Goal: Contribute content

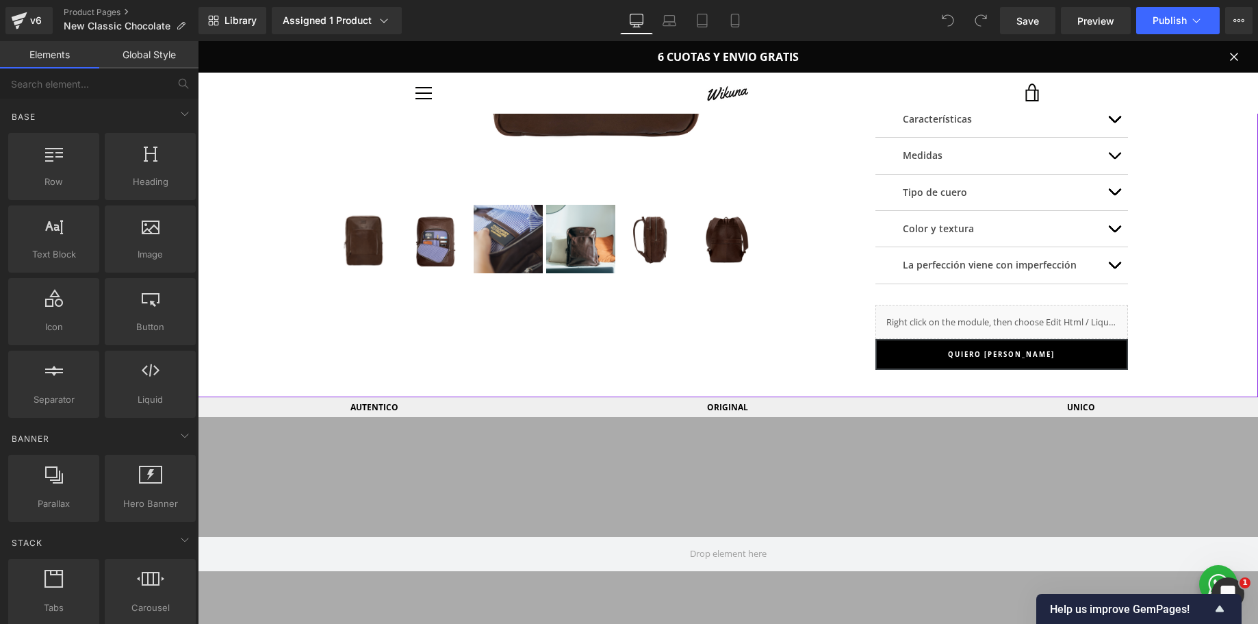
scroll to position [387, 0]
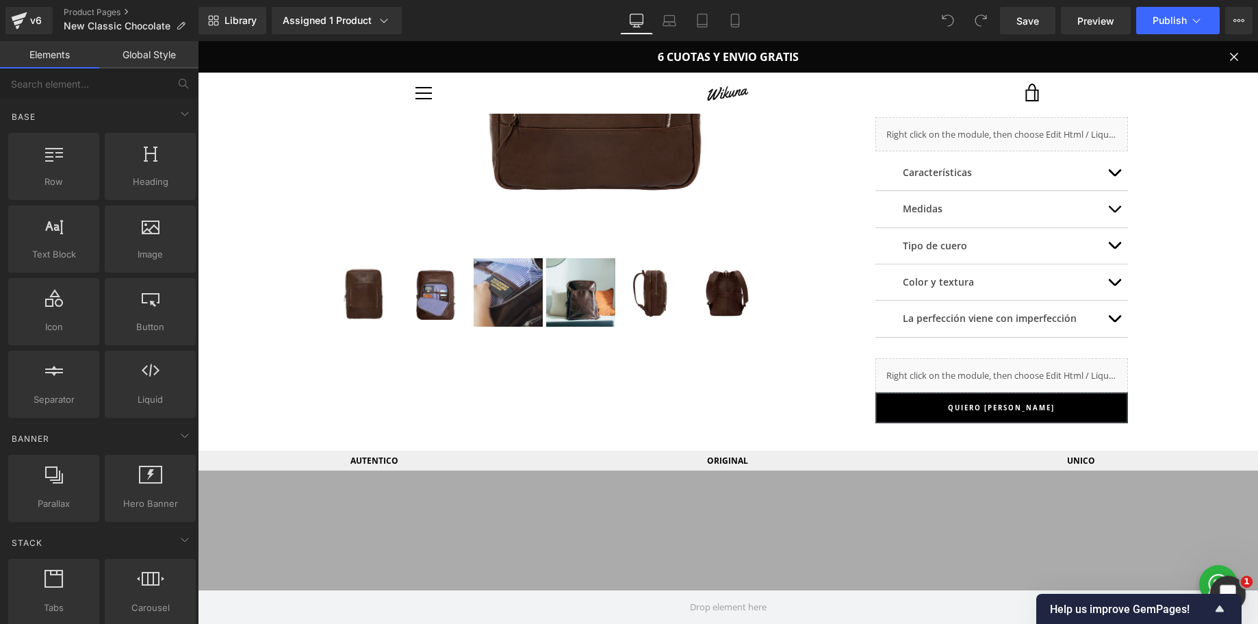
click at [1223, 583] on icon "Open Intercom Messenger" at bounding box center [1226, 592] width 23 height 23
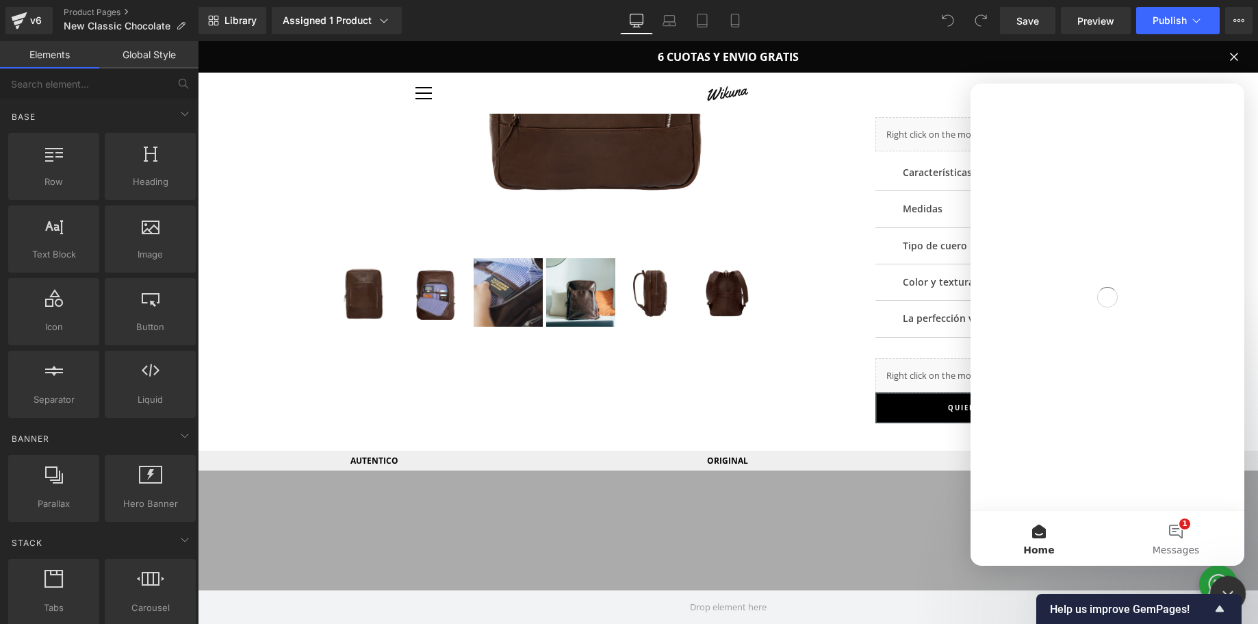
scroll to position [0, 0]
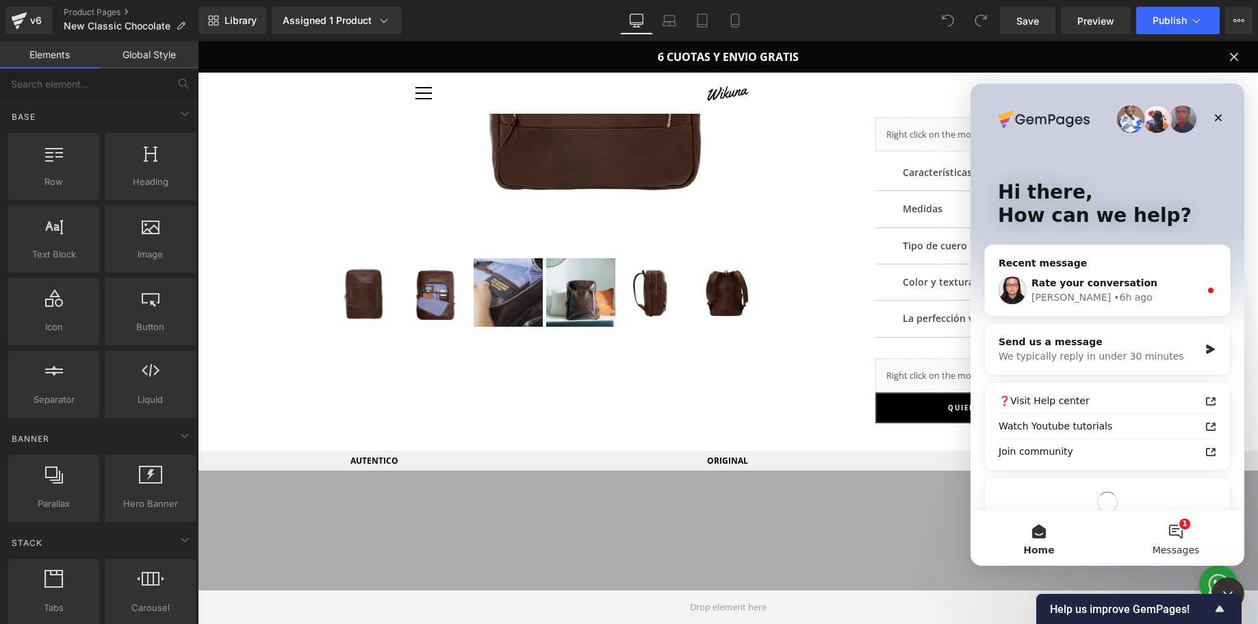
click at [1177, 545] on span "Messages" at bounding box center [1176, 550] width 47 height 10
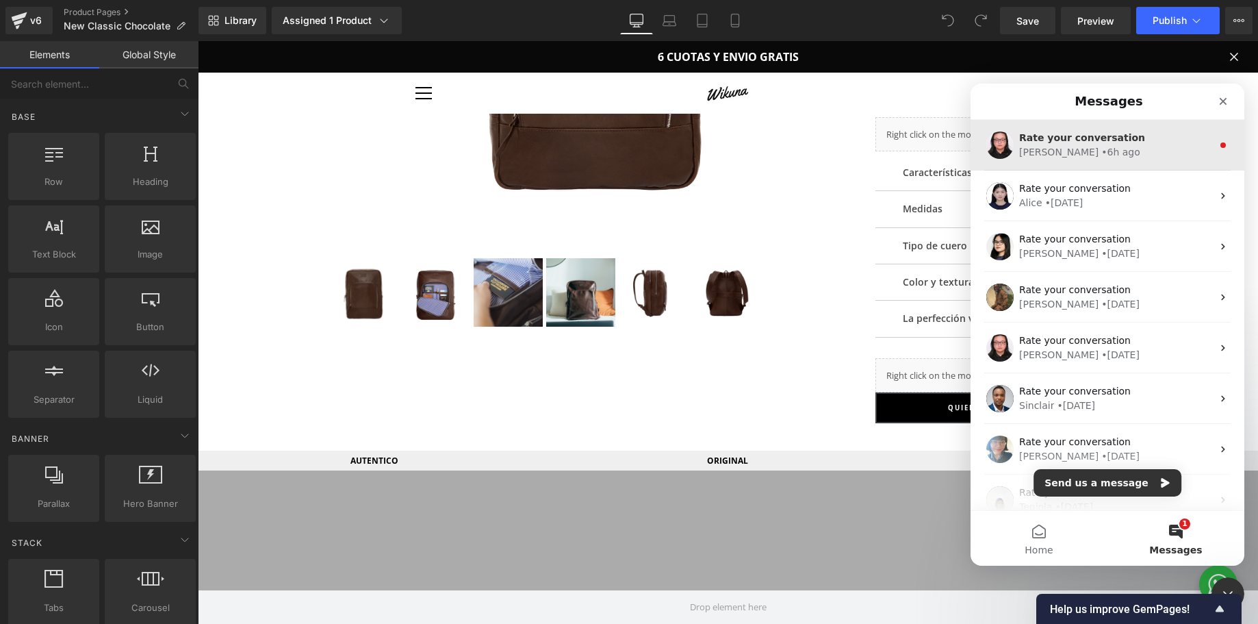
click at [1143, 159] on div "[PERSON_NAME] • 6h ago" at bounding box center [1115, 152] width 193 height 14
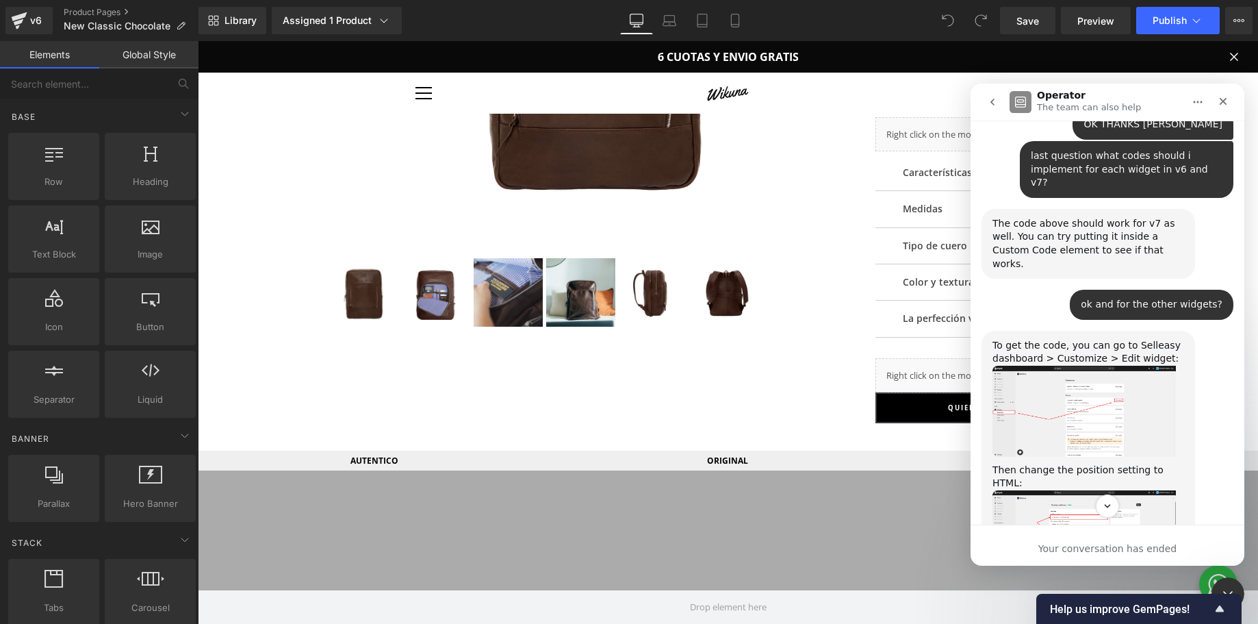
scroll to position [3198, 0]
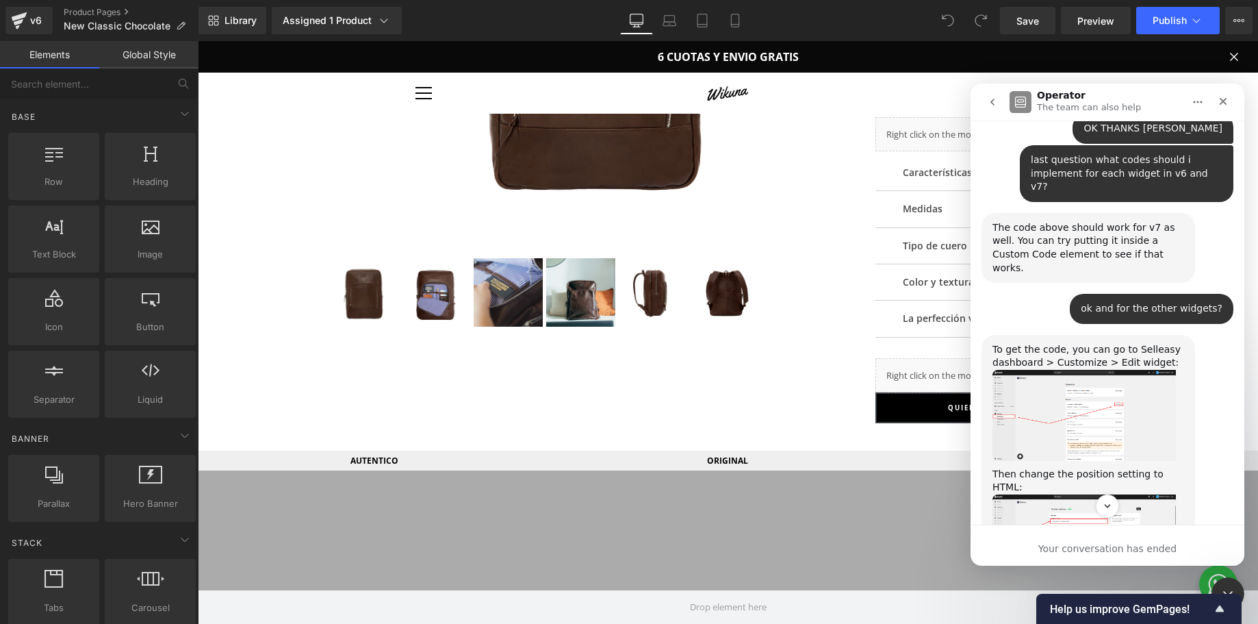
click at [1059, 370] on img "Nathan says…" at bounding box center [1084, 415] width 183 height 91
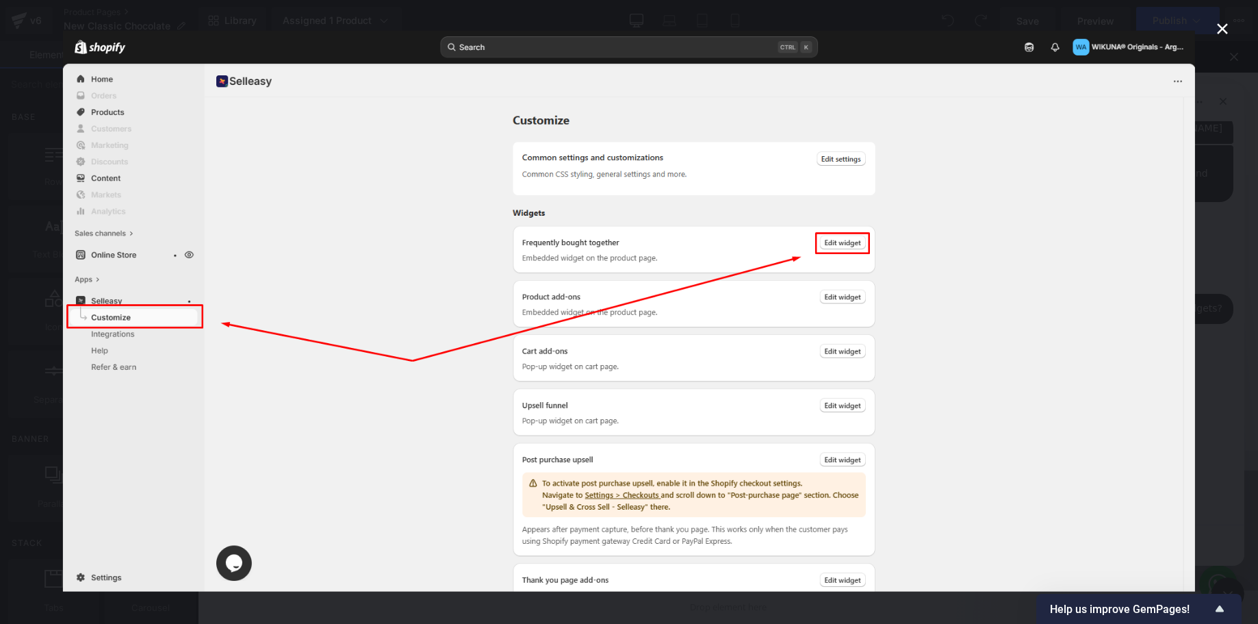
scroll to position [0, 0]
click at [1221, 33] on icon "Close" at bounding box center [1222, 29] width 16 height 16
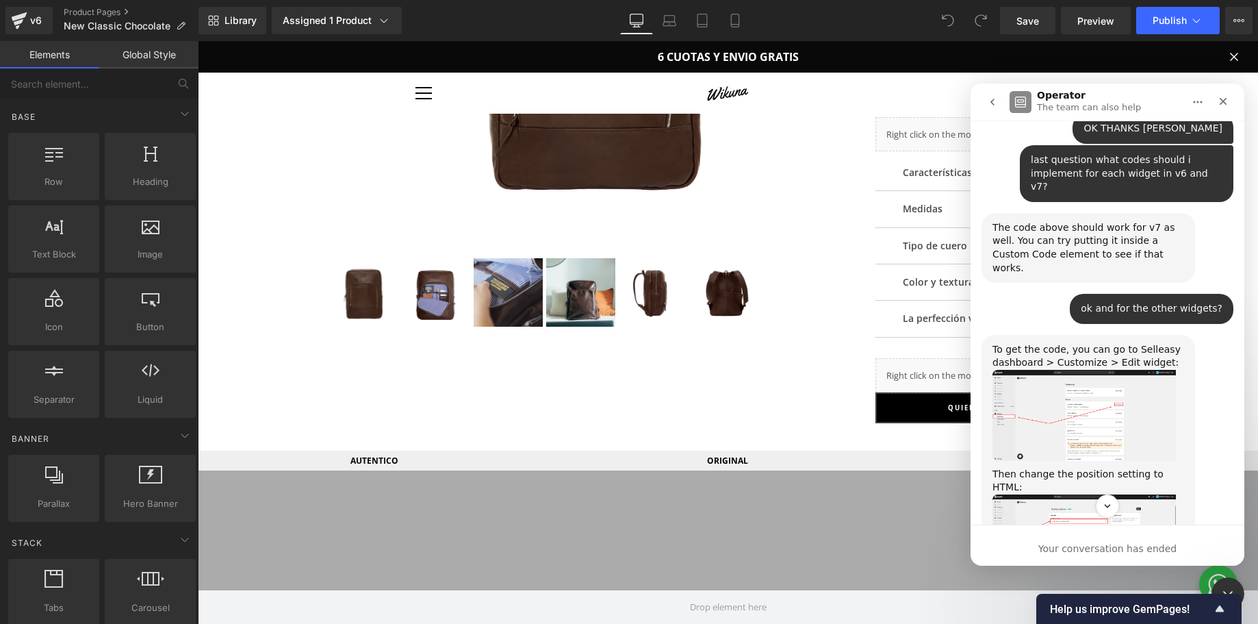
click at [1056, 494] on img "Nathan says…" at bounding box center [1084, 539] width 183 height 90
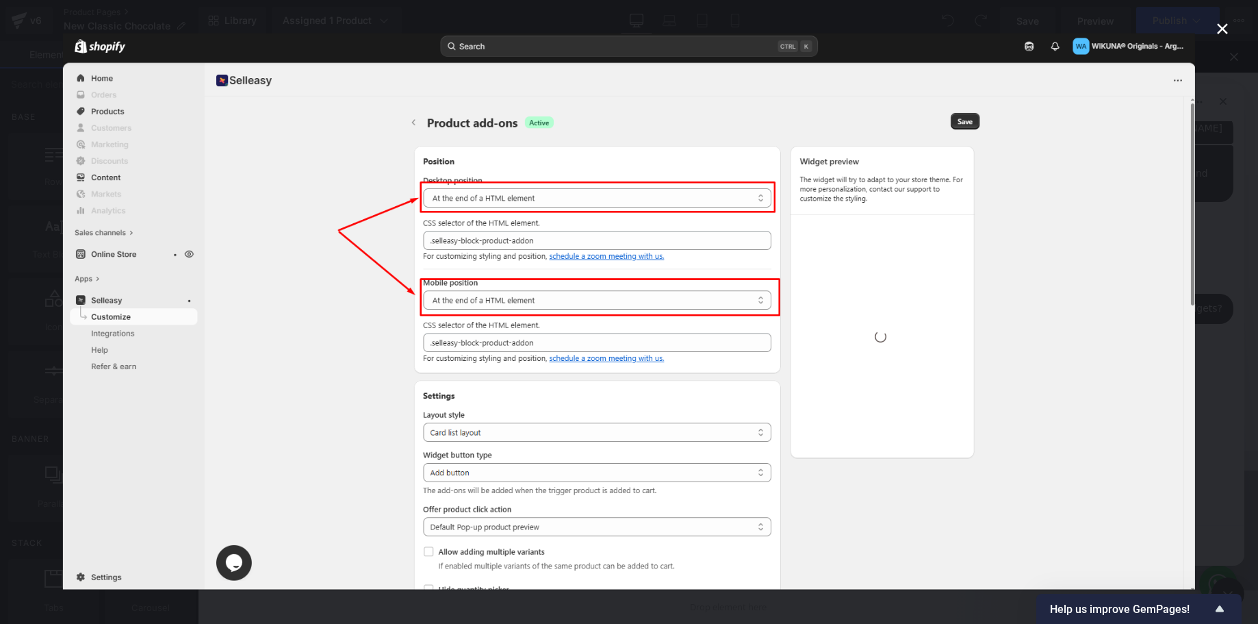
click at [1217, 29] on icon "Close" at bounding box center [1222, 29] width 16 height 16
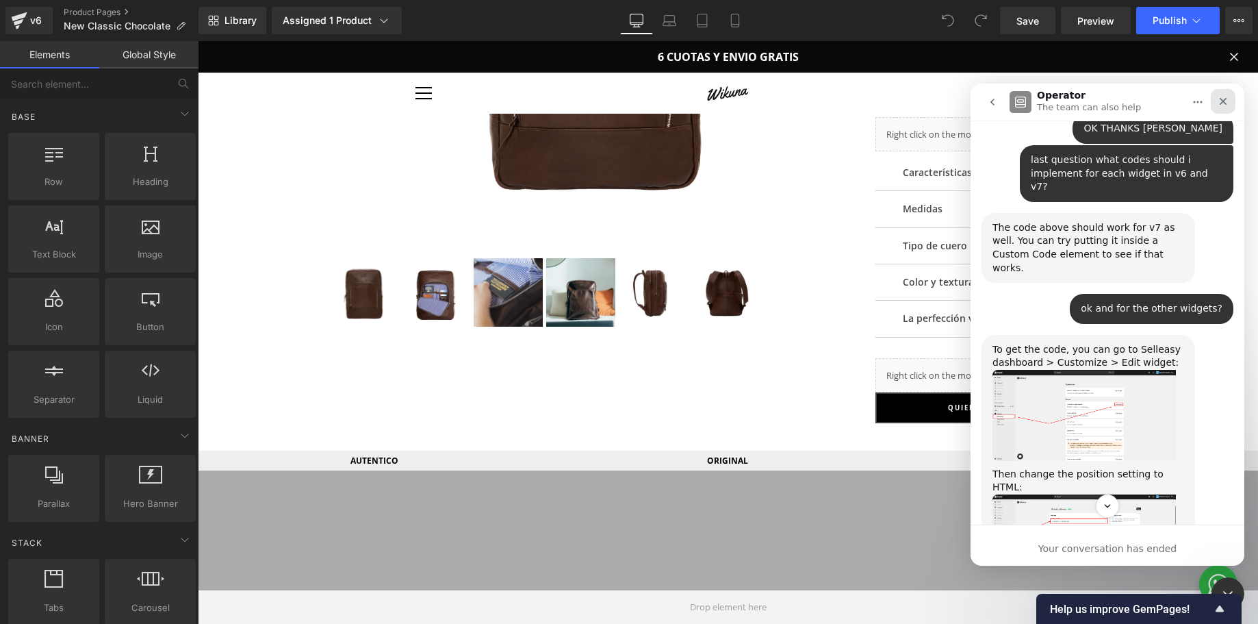
click at [1219, 99] on icon "Close" at bounding box center [1223, 101] width 11 height 11
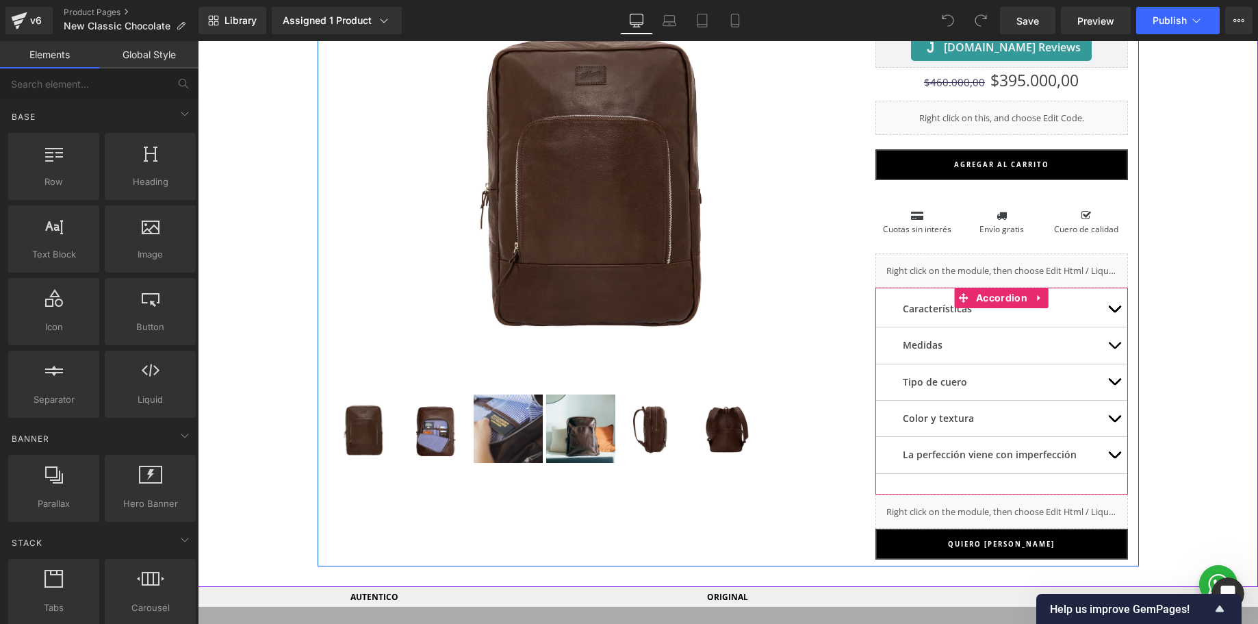
scroll to position [253, 0]
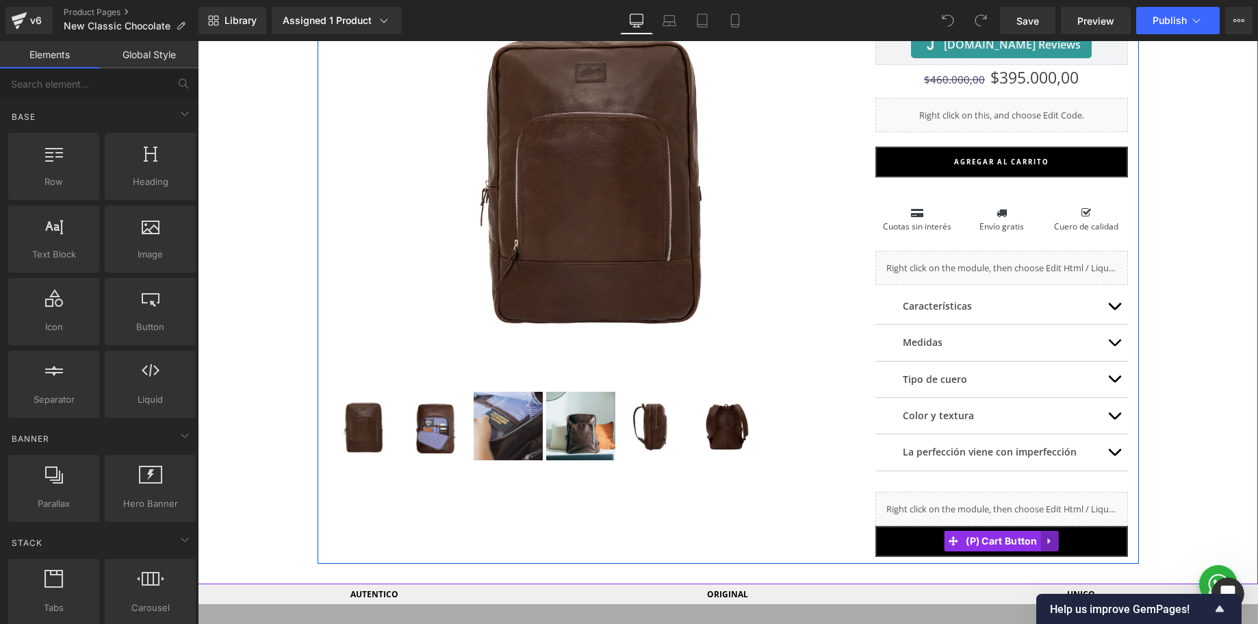
click at [1047, 542] on icon at bounding box center [1050, 541] width 10 height 10
click at [1056, 539] on icon at bounding box center [1059, 541] width 10 height 10
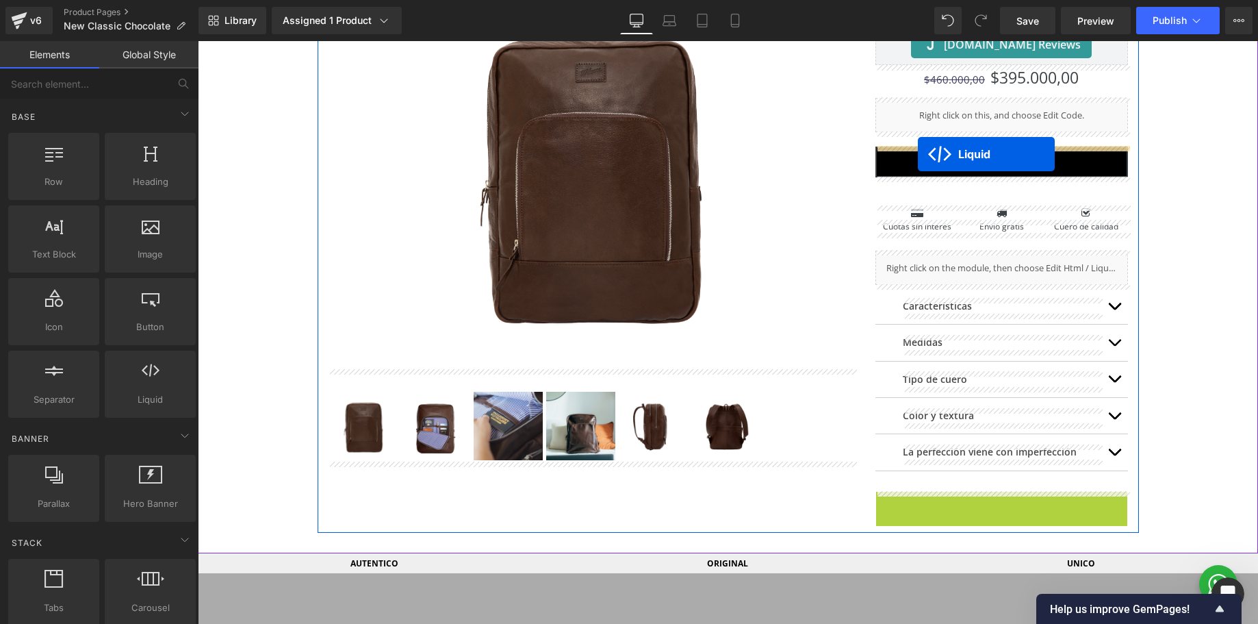
drag, startPoint x: 970, startPoint y: 506, endPoint x: 918, endPoint y: 154, distance: 355.7
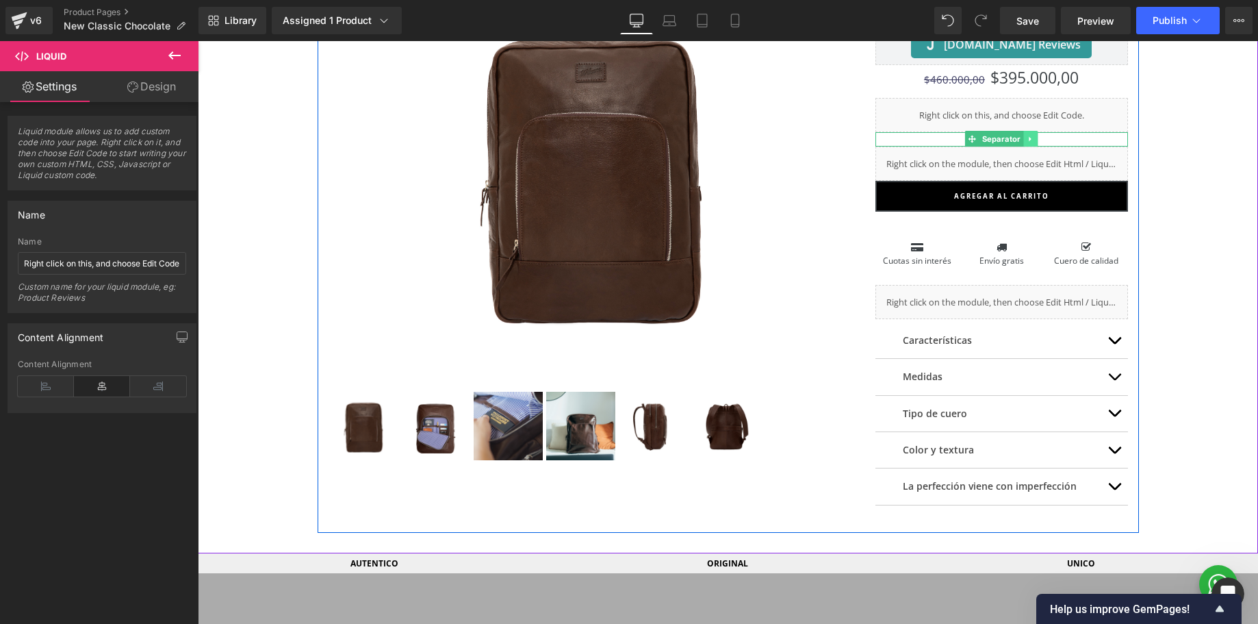
click at [1028, 139] on icon at bounding box center [1032, 139] width 8 height 8
click at [1026, 140] on icon at bounding box center [1024, 139] width 8 height 8
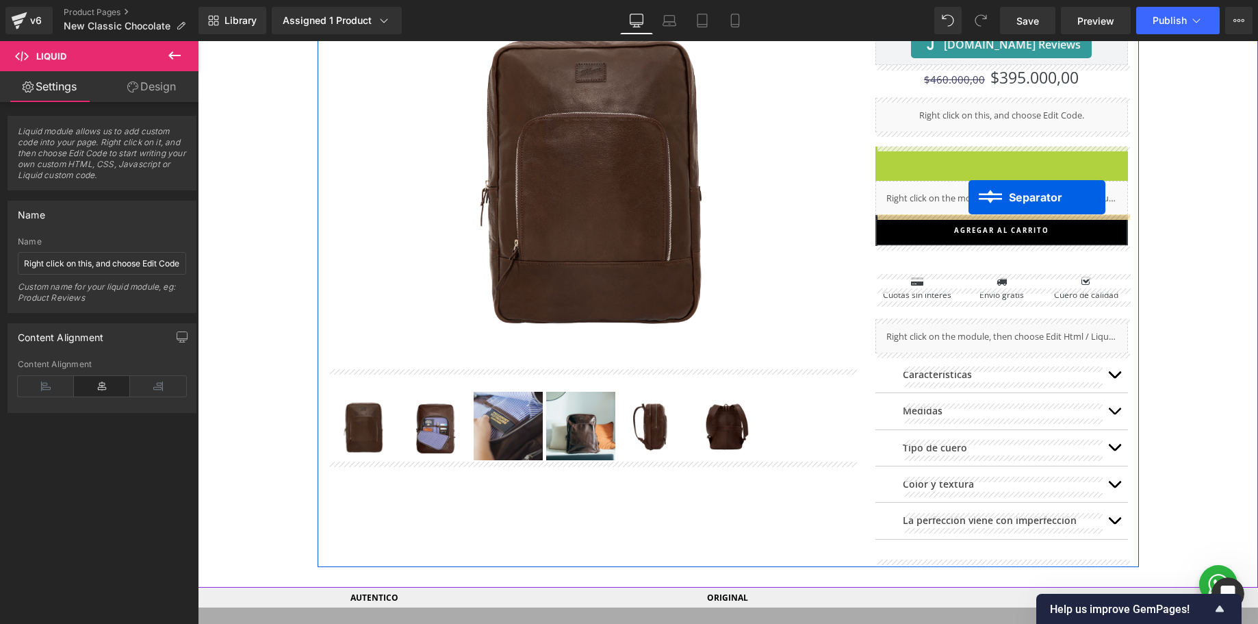
drag, startPoint x: 971, startPoint y: 153, endPoint x: 969, endPoint y: 198, distance: 44.6
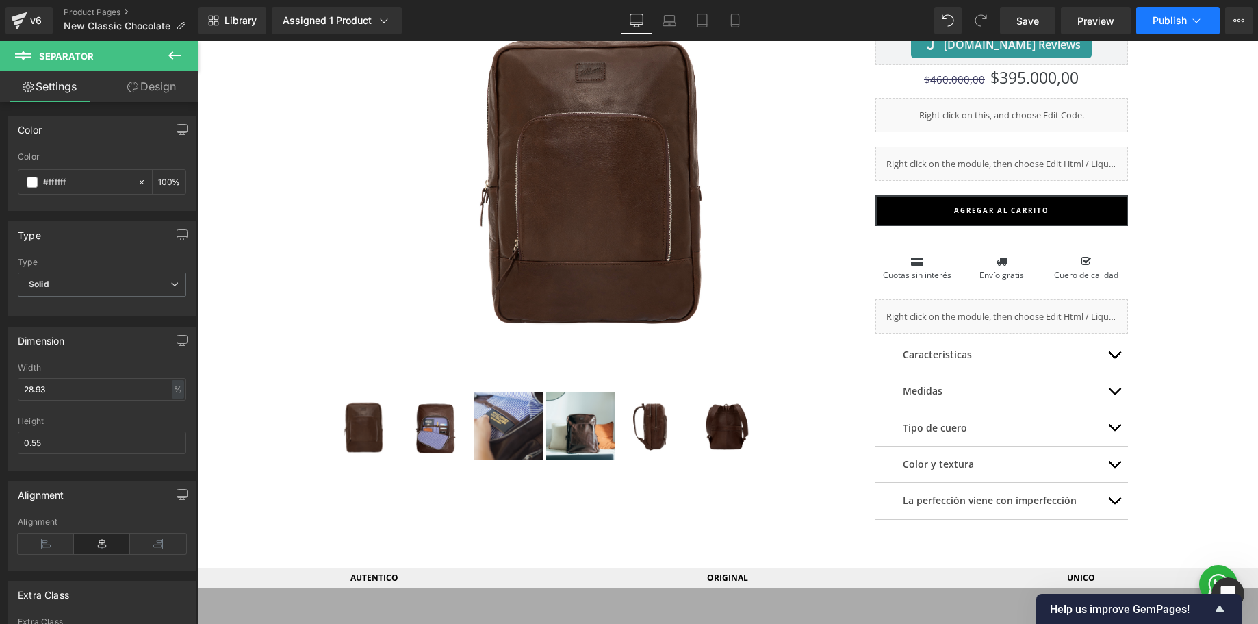
click at [1165, 21] on span "Publish" at bounding box center [1170, 20] width 34 height 11
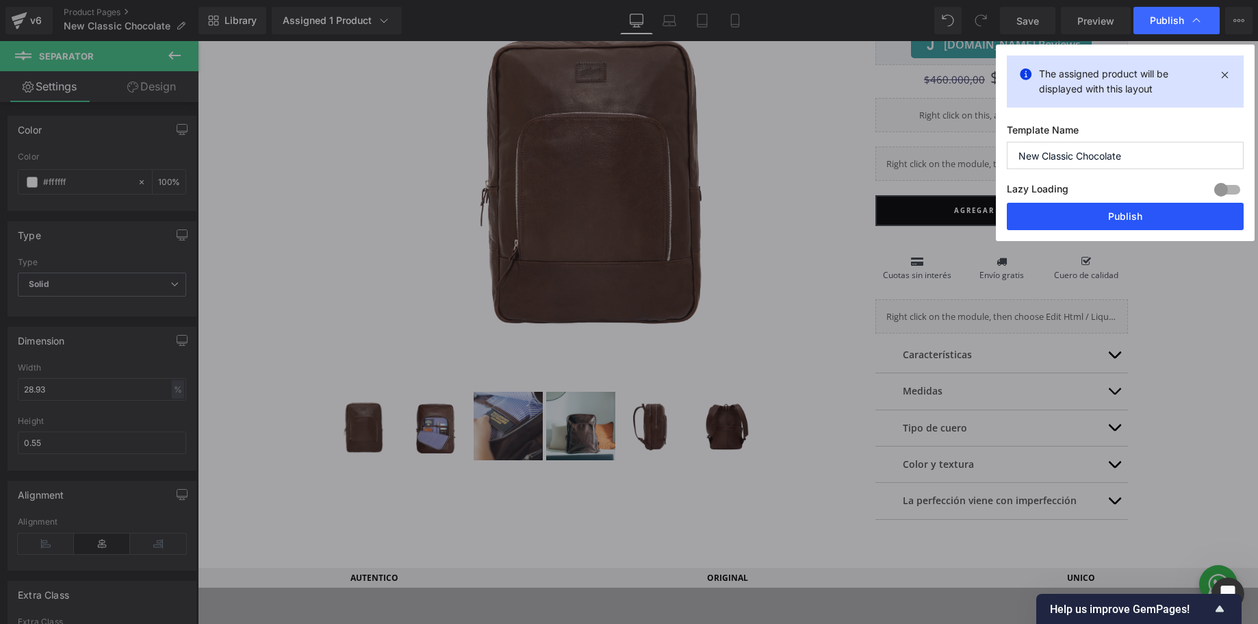
click at [1091, 216] on button "Publish" at bounding box center [1125, 216] width 237 height 27
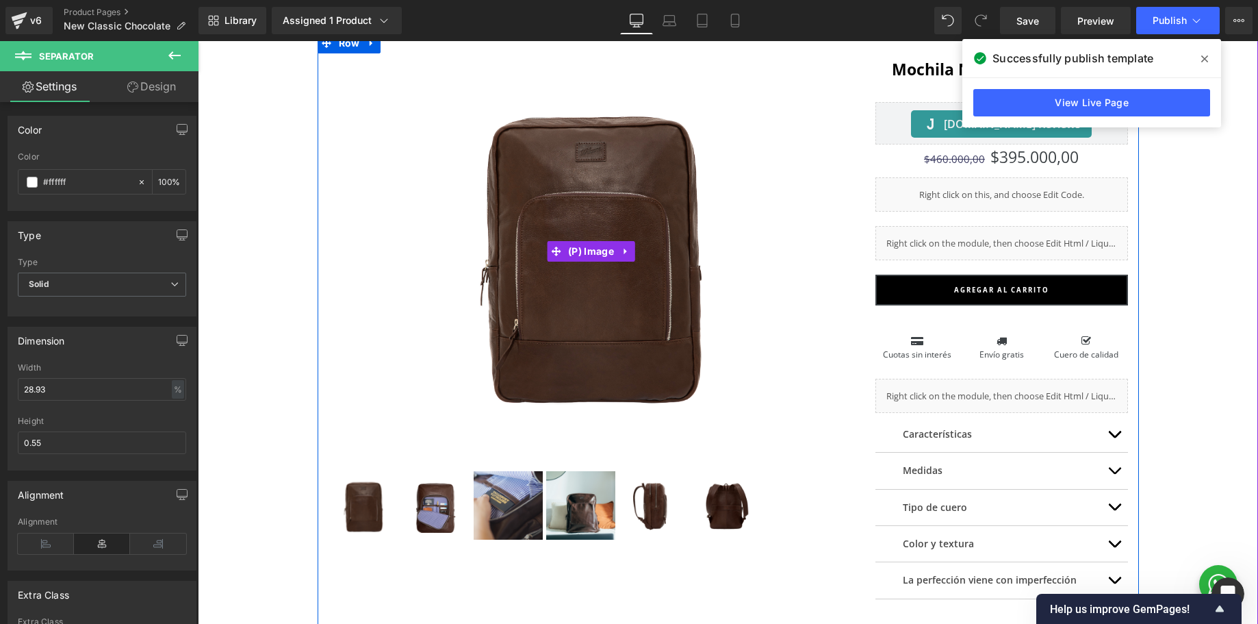
scroll to position [177, 0]
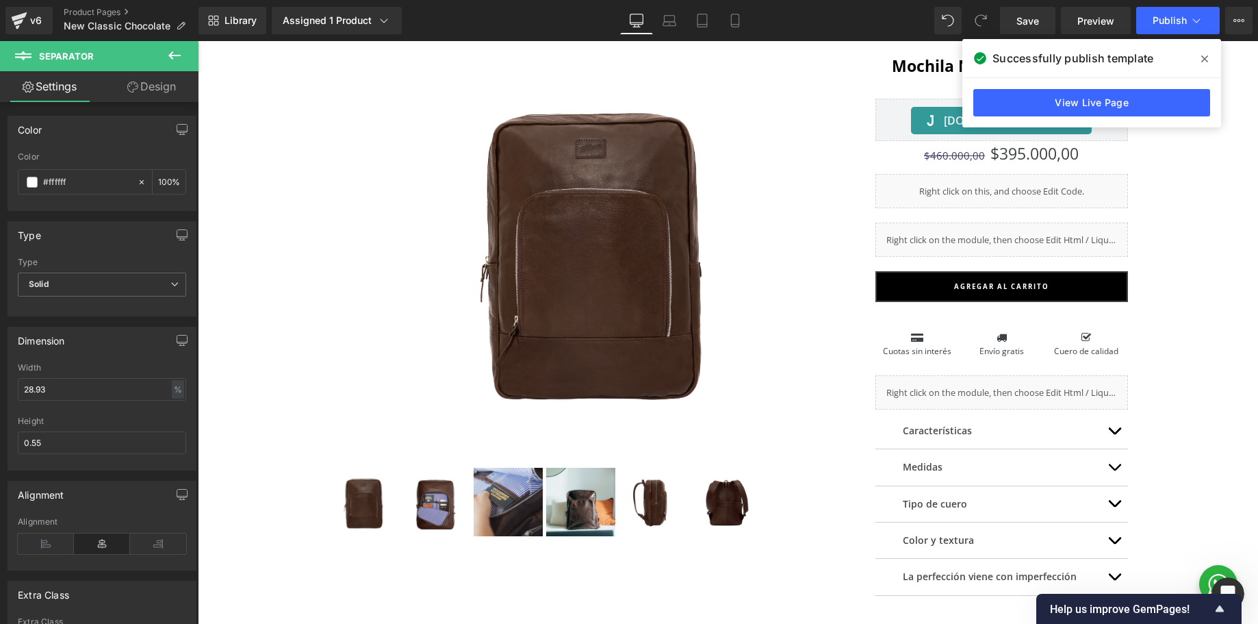
click at [1205, 60] on icon at bounding box center [1204, 58] width 7 height 11
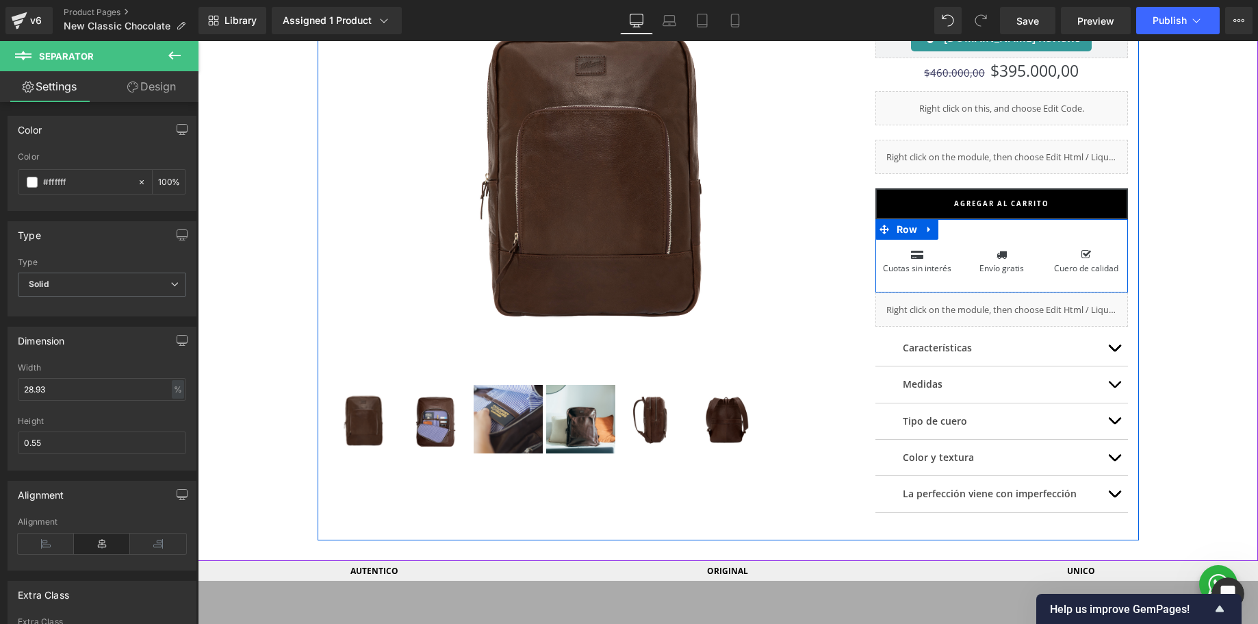
scroll to position [262, 0]
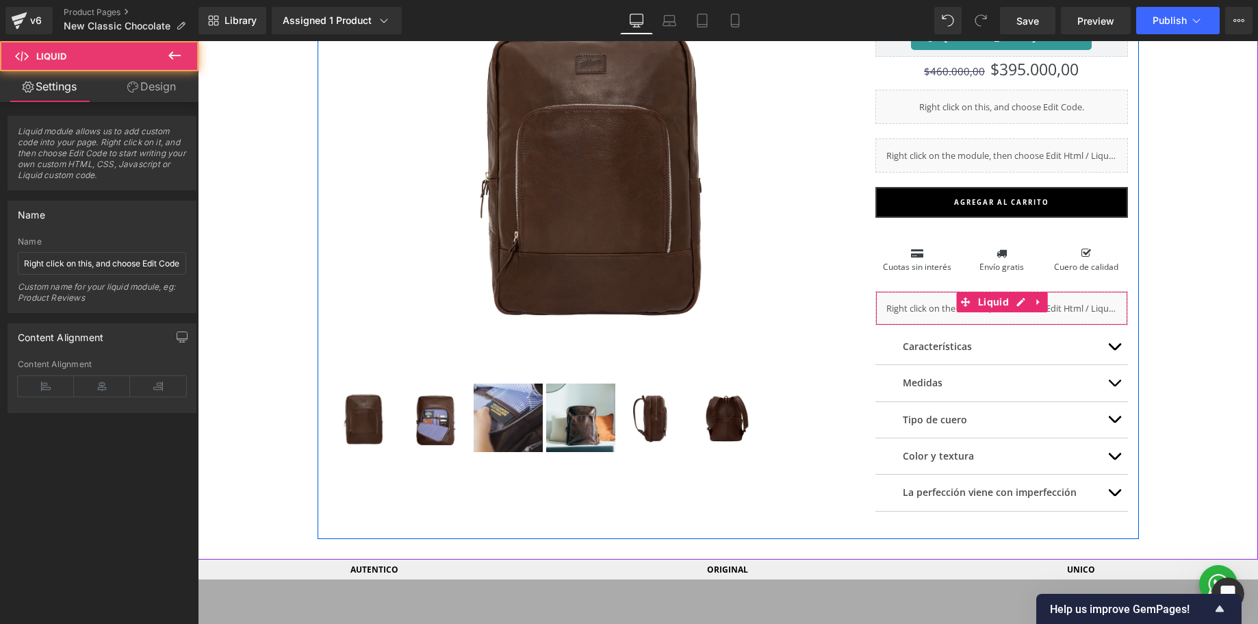
click at [1007, 312] on div "Liquid" at bounding box center [1002, 308] width 253 height 34
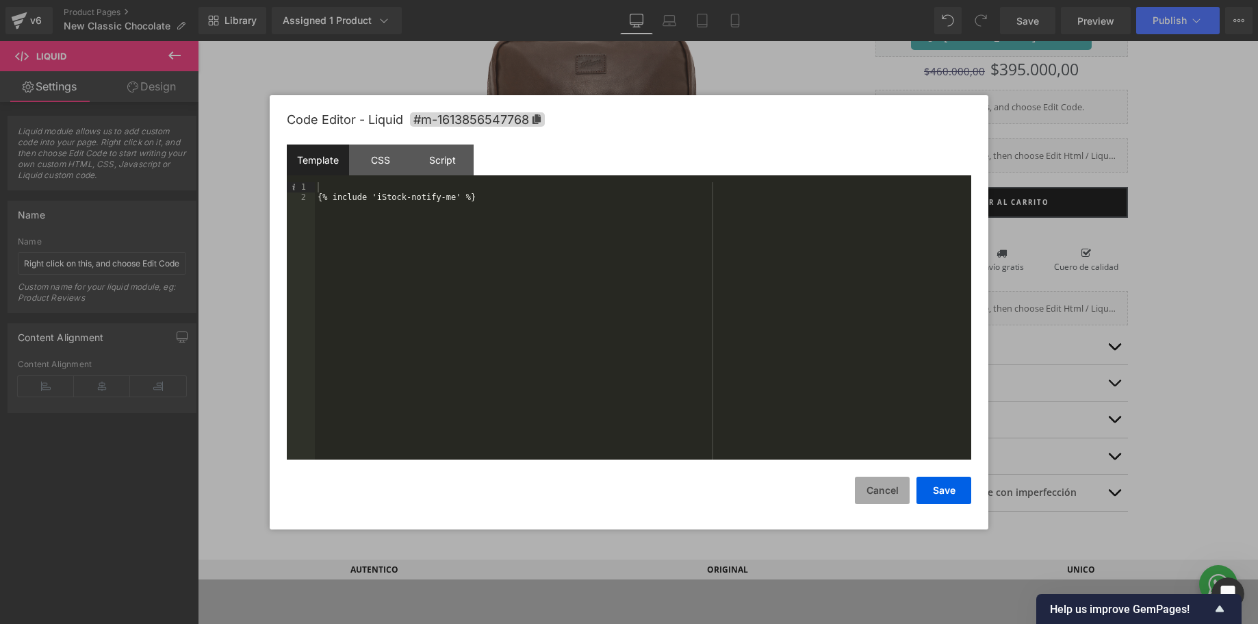
click at [889, 490] on button "Cancel" at bounding box center [882, 489] width 55 height 27
